Goal: Information Seeking & Learning: Learn about a topic

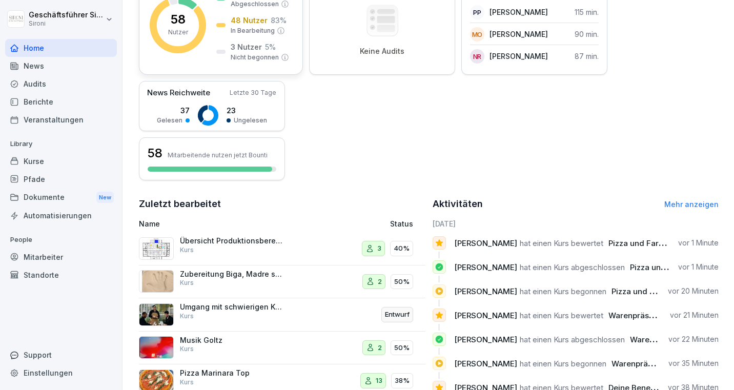
scroll to position [236, 0]
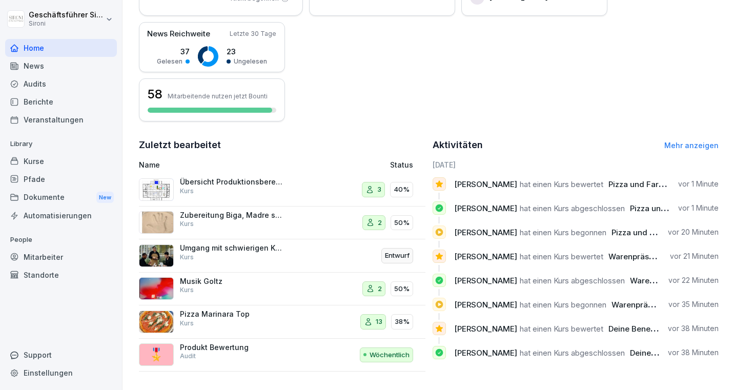
click at [438, 330] on icon at bounding box center [438, 328] width 7 height 7
click at [705, 147] on link "Mehr anzeigen" at bounding box center [692, 145] width 54 height 9
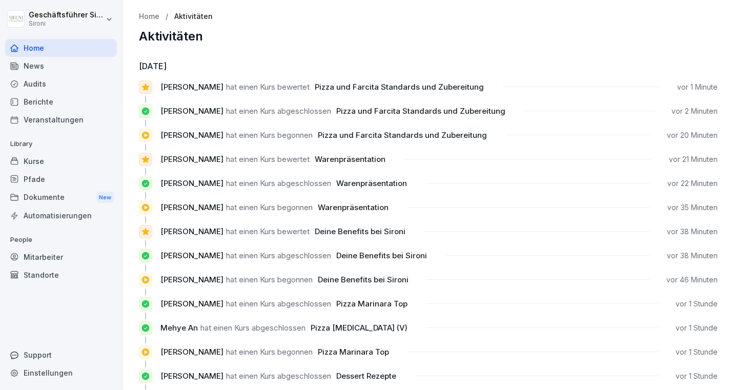
click at [376, 130] on span "Pizza und Farcita Standards und Zubereitung" at bounding box center [402, 135] width 169 height 10
click at [27, 154] on div "Kurse" at bounding box center [61, 161] width 112 height 18
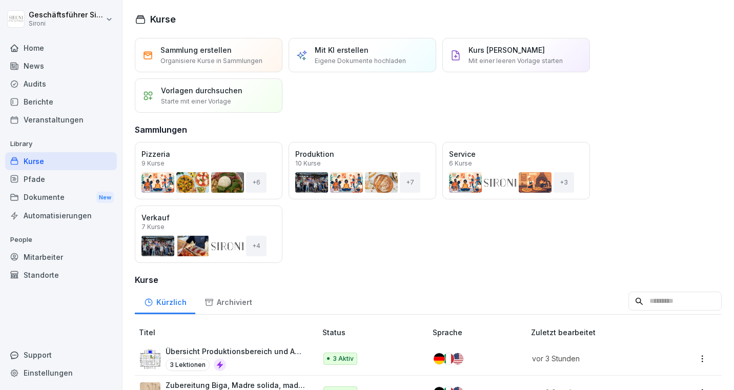
click at [0, 0] on div "Öffnen" at bounding box center [0, 0] width 0 height 0
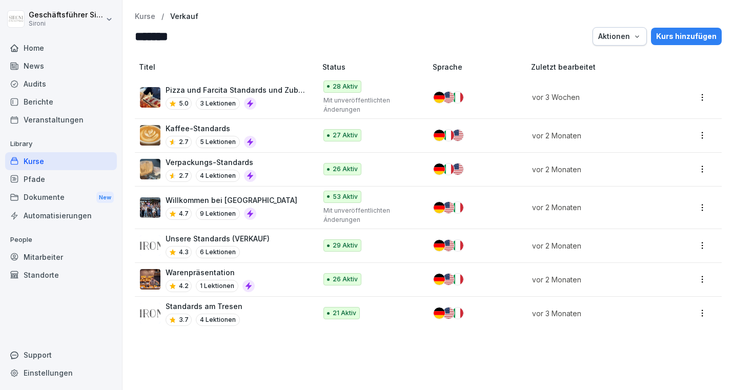
click at [217, 269] on p "Warenpräsentation" at bounding box center [210, 272] width 89 height 11
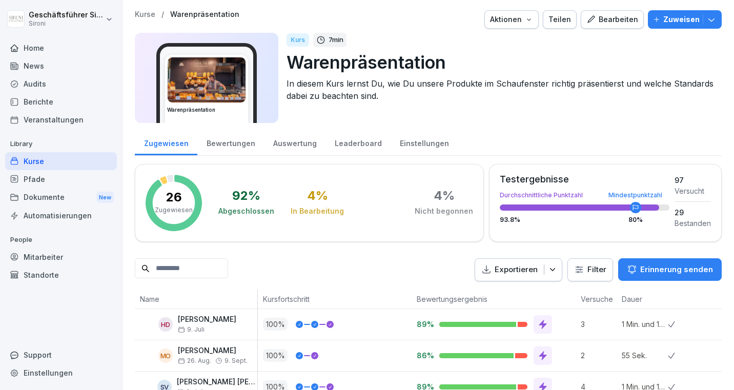
click at [228, 139] on div "Bewertungen" at bounding box center [230, 142] width 67 height 26
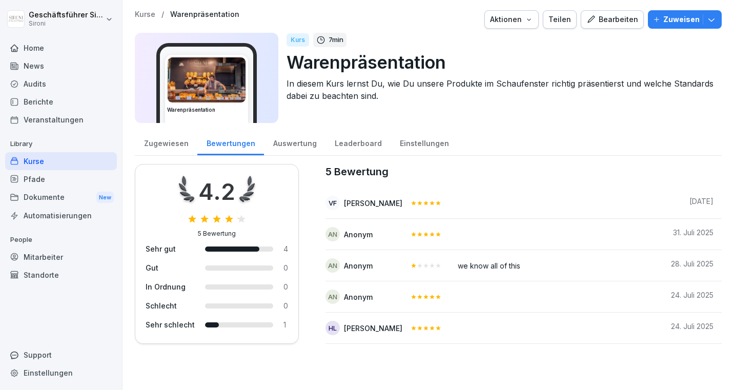
click at [23, 51] on div "Home" at bounding box center [61, 48] width 112 height 18
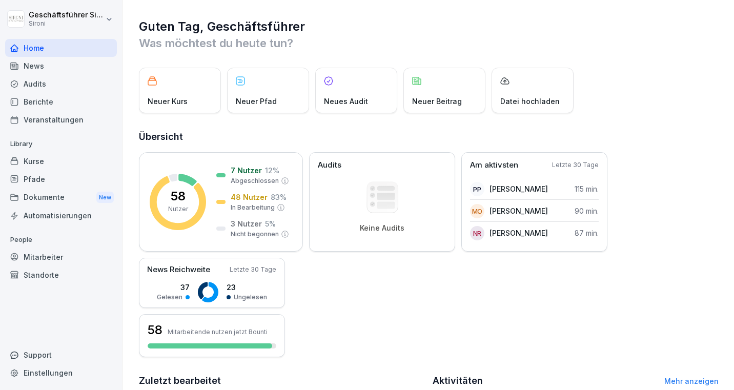
click at [63, 253] on div "Mitarbeiter" at bounding box center [61, 257] width 112 height 18
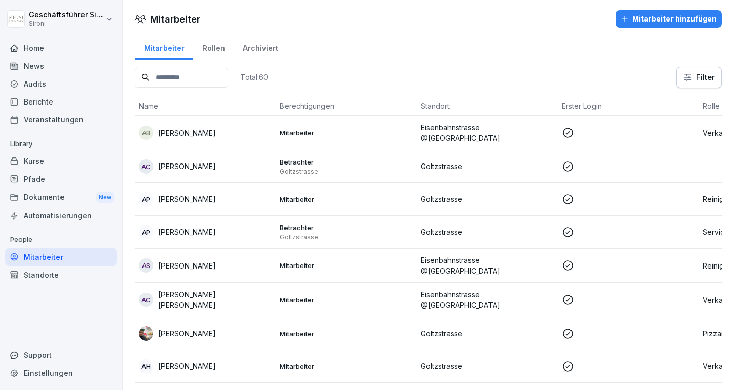
click at [36, 154] on div "Kurse" at bounding box center [61, 161] width 112 height 18
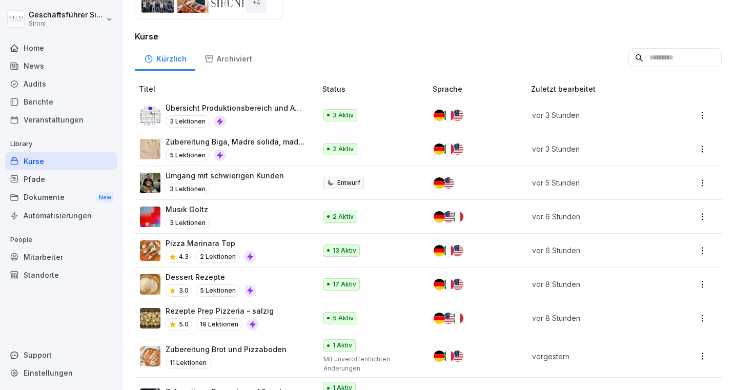
scroll to position [280, 0]
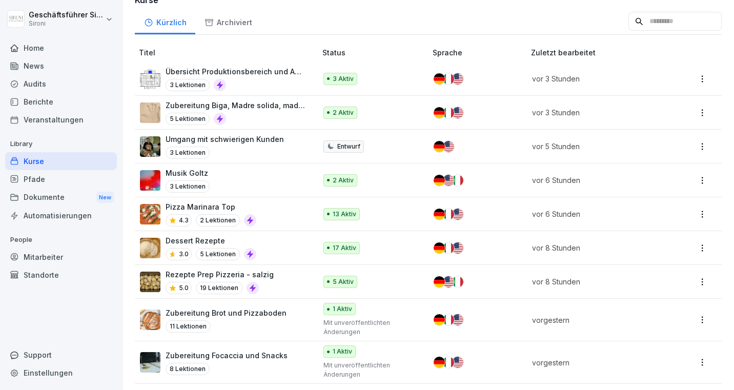
click at [279, 211] on div "Pizza Marinara Top 4.3 2 Lektionen" at bounding box center [223, 214] width 166 height 25
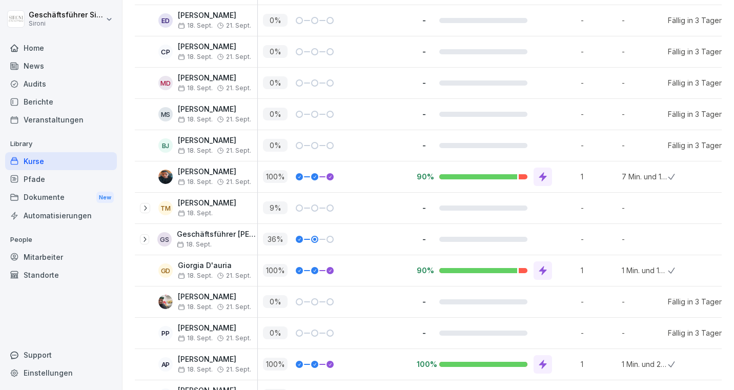
scroll to position [335, 0]
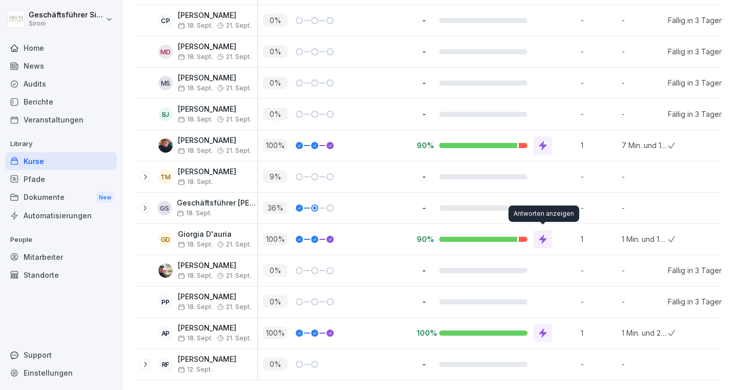
click at [546, 240] on icon at bounding box center [543, 239] width 10 height 10
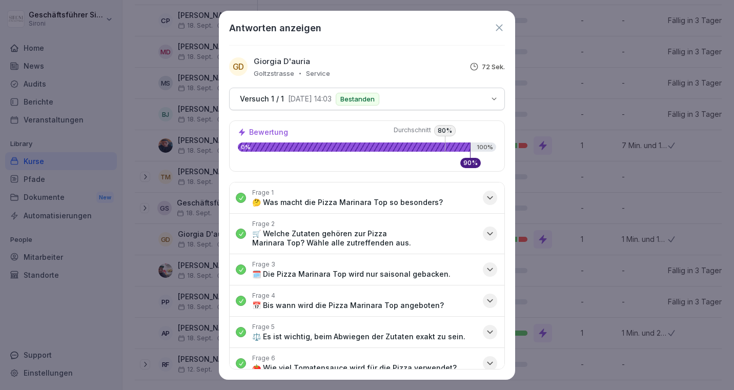
scroll to position [163, 0]
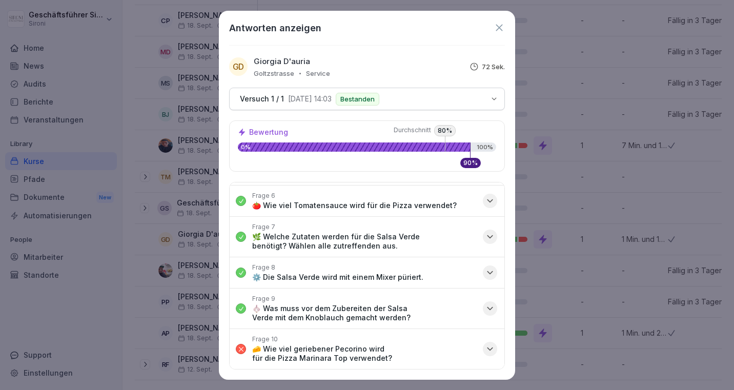
click at [502, 26] on icon at bounding box center [499, 27] width 11 height 11
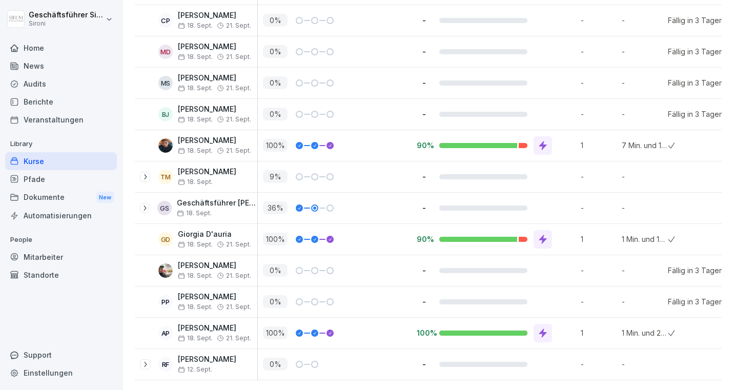
scroll to position [0, 0]
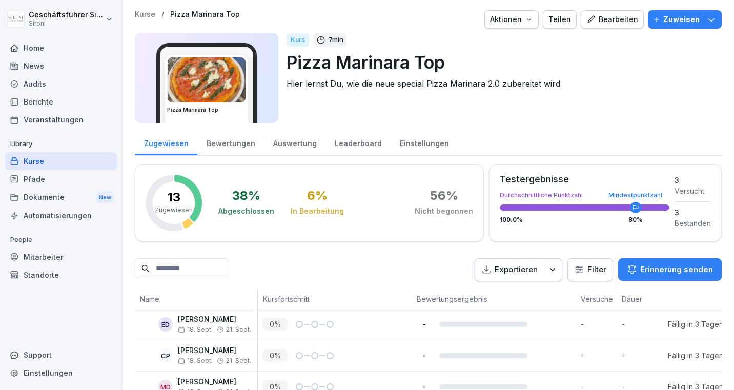
click at [234, 144] on div "Bewertungen" at bounding box center [230, 142] width 67 height 26
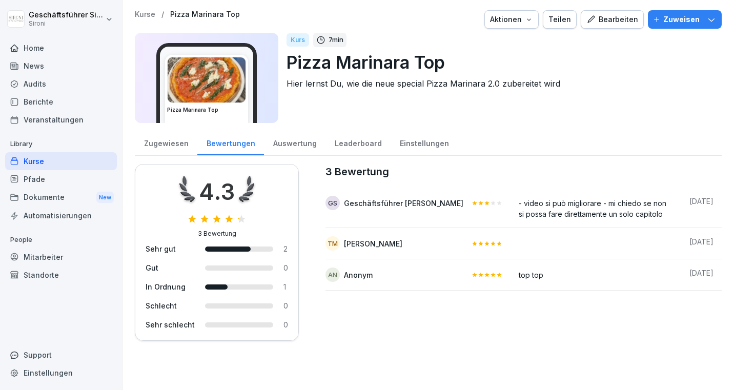
click at [71, 159] on div "Kurse" at bounding box center [61, 161] width 112 height 18
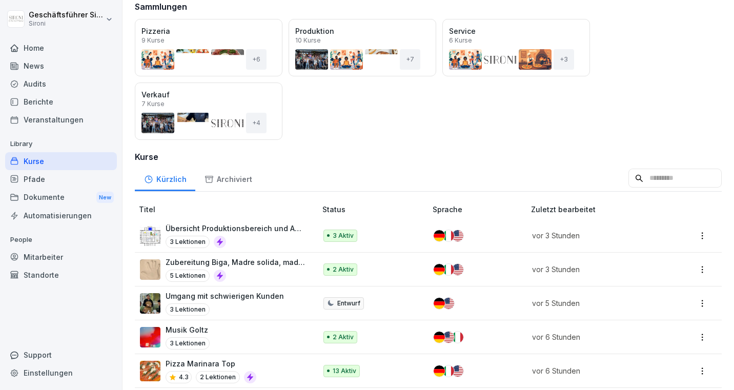
scroll to position [124, 0]
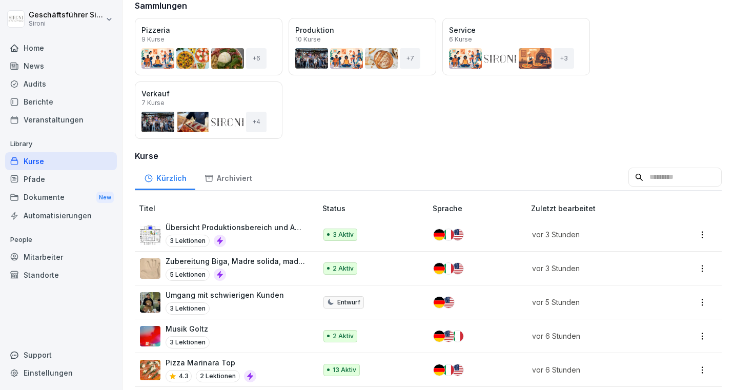
click at [653, 186] on input at bounding box center [675, 177] width 93 height 19
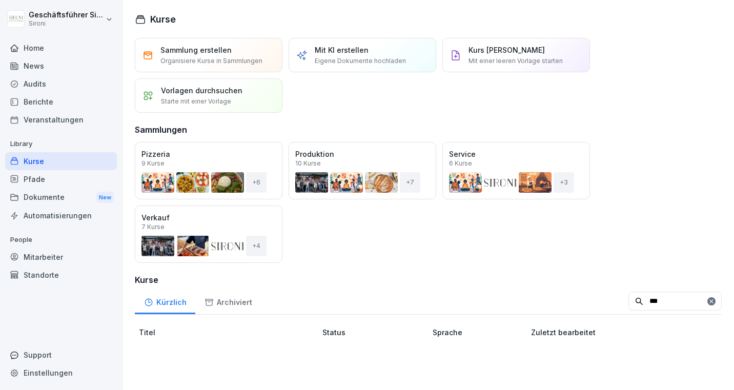
scroll to position [0, 0]
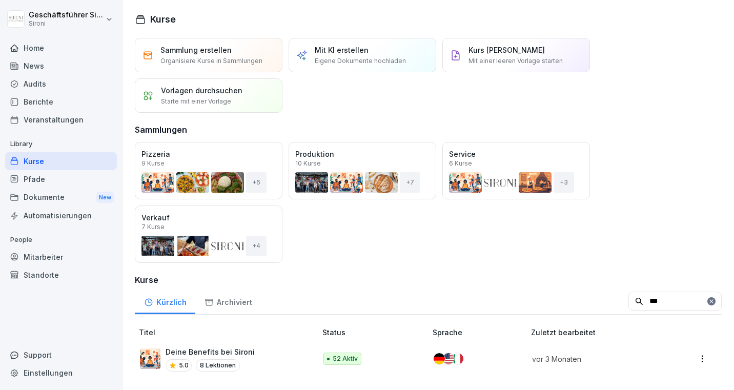
type input "***"
click at [229, 346] on td "Deine Benefits bei Sironi 5.0 8 Lektionen" at bounding box center [227, 359] width 184 height 34
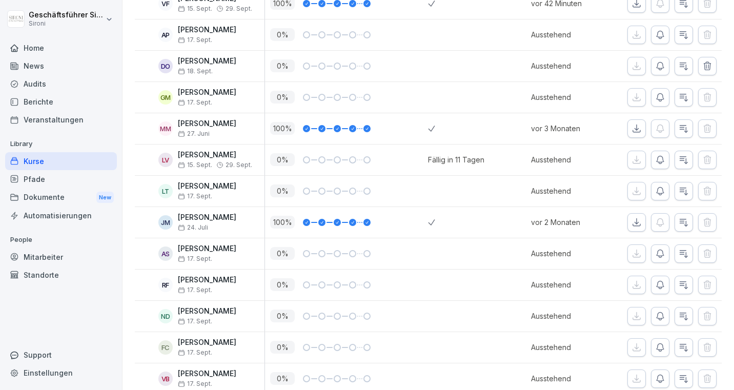
scroll to position [1555, 0]
